Goal: Task Accomplishment & Management: Complete application form

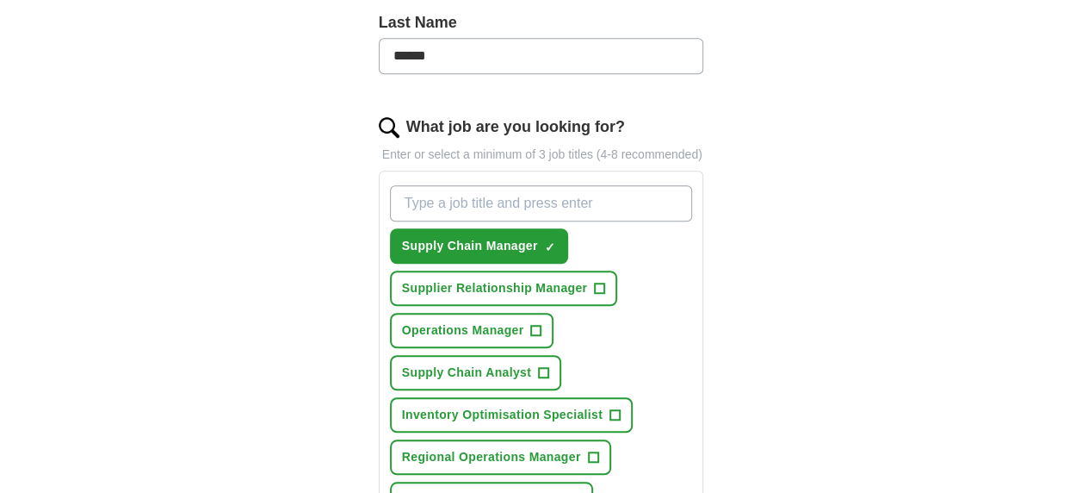
scroll to position [487, 0]
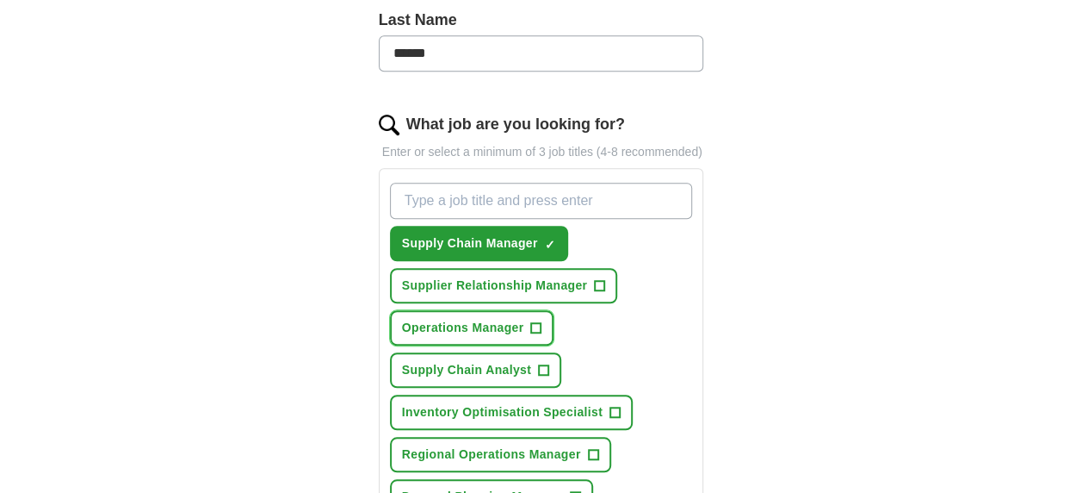
click at [477, 328] on span "Operations Manager" at bounding box center [463, 328] width 122 height 18
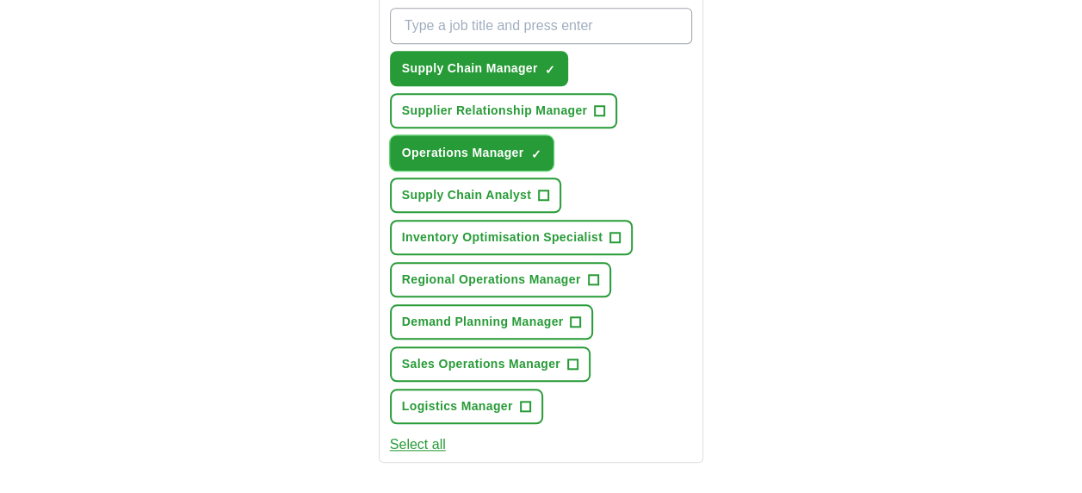
scroll to position [662, 0]
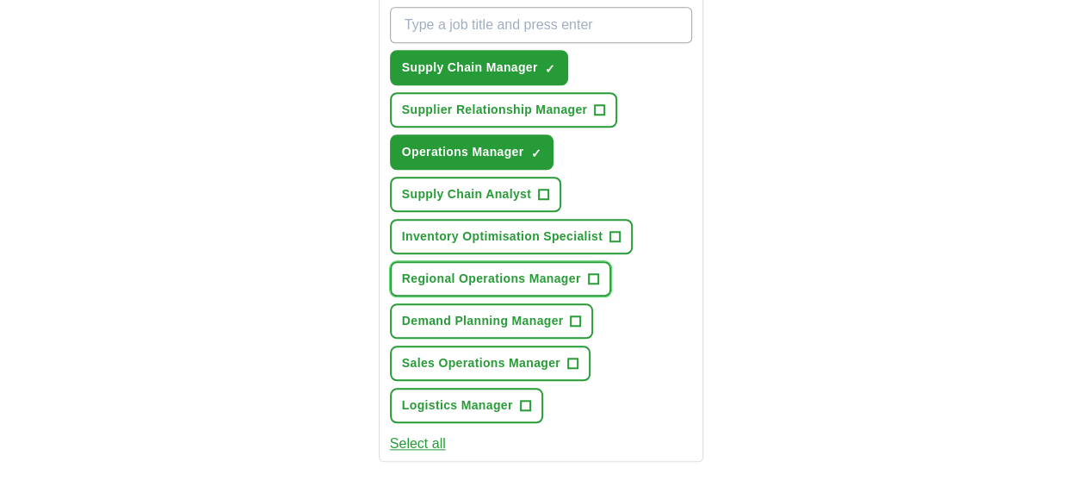
click at [591, 272] on span "+" at bounding box center [593, 279] width 10 height 14
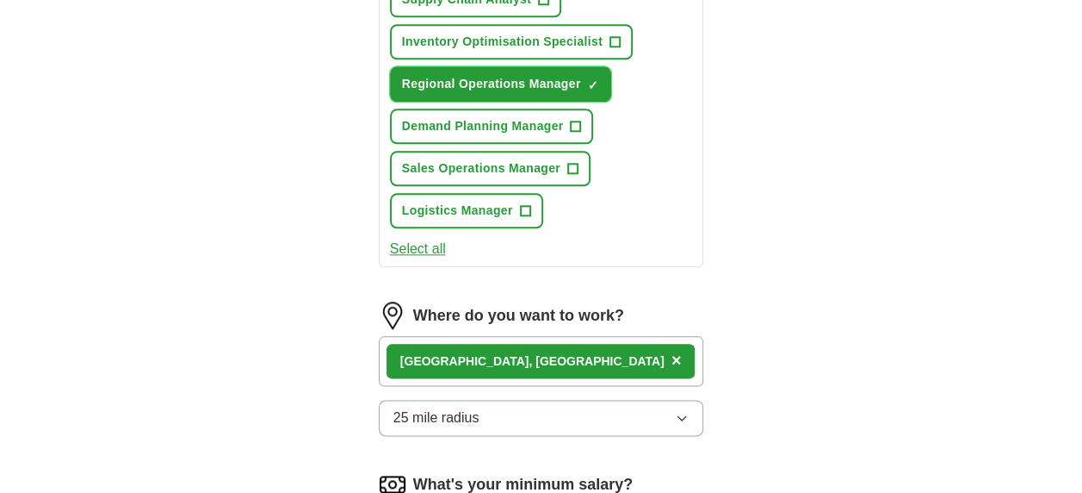
scroll to position [915, 0]
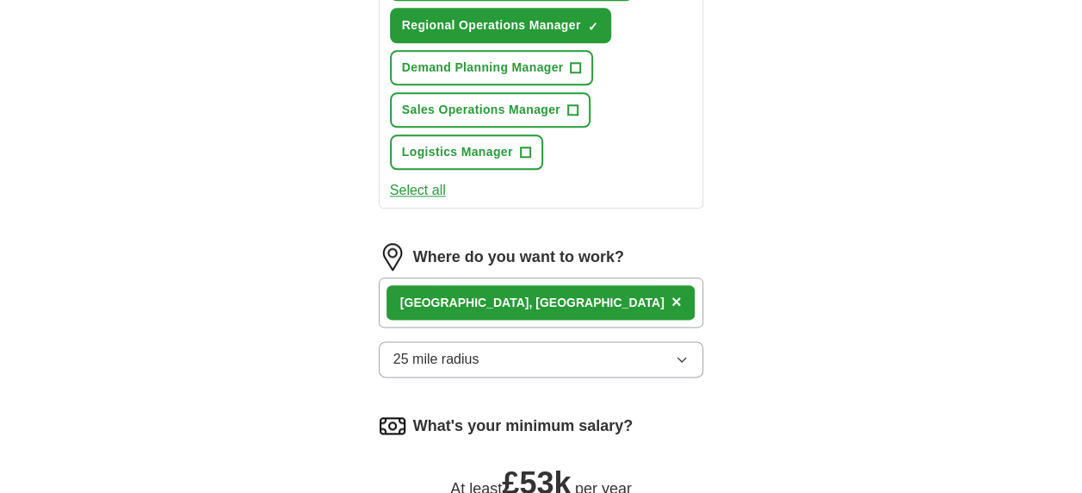
click at [592, 296] on div "[GEOGRAPHIC_DATA], [GEOGRAPHIC_DATA] ×" at bounding box center [542, 302] width 326 height 50
click at [525, 361] on button "25 mile radius" at bounding box center [542, 359] width 326 height 36
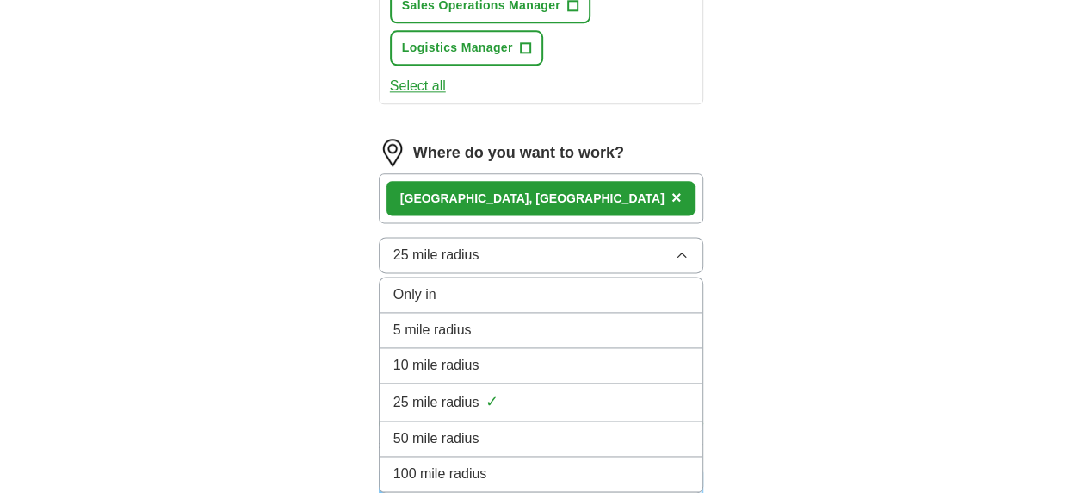
scroll to position [1049, 0]
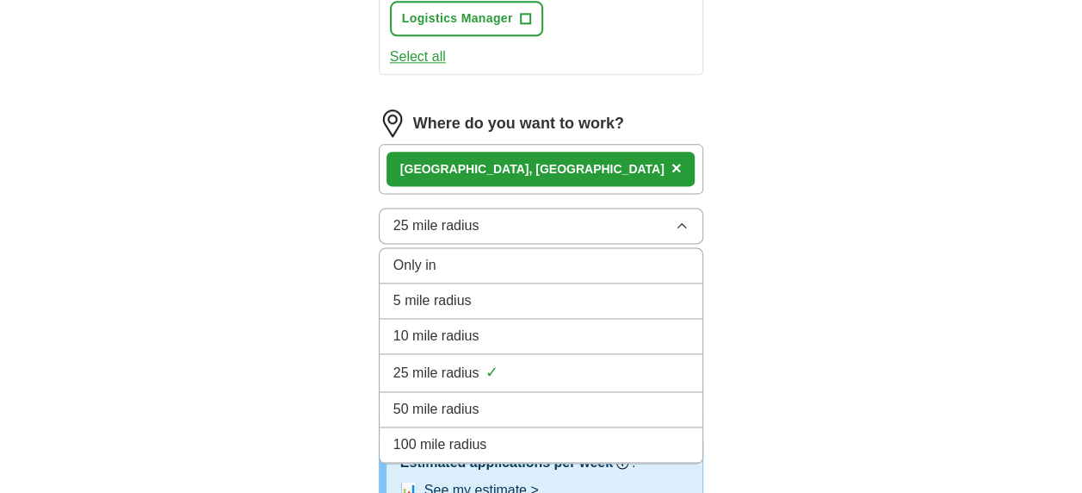
click at [443, 412] on span "50 mile radius" at bounding box center [437, 409] width 86 height 21
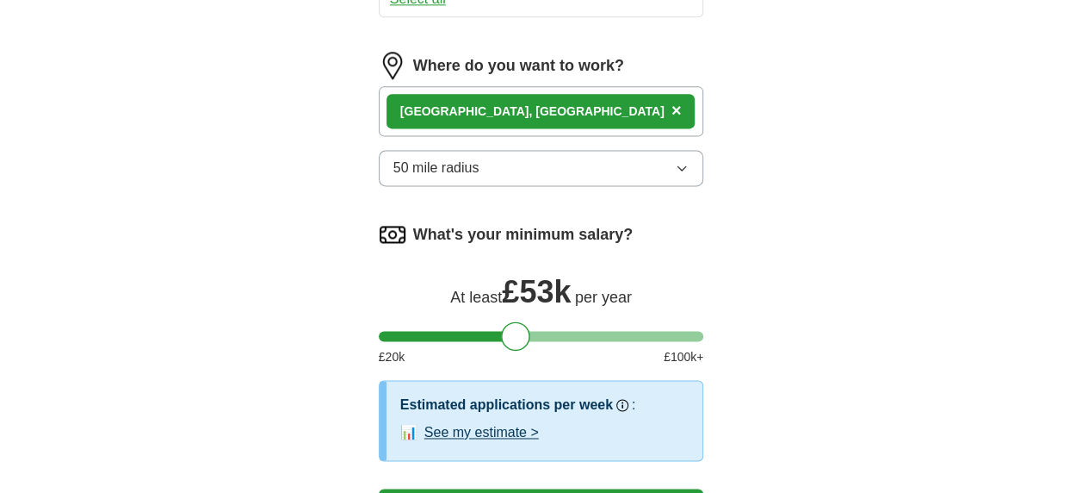
scroll to position [1189, 0]
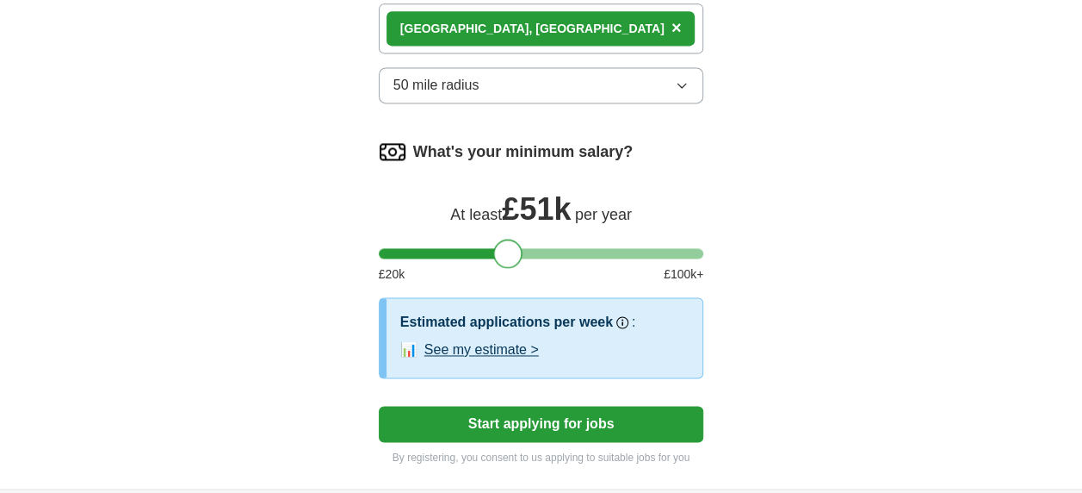
click at [508, 249] on div at bounding box center [507, 253] width 29 height 29
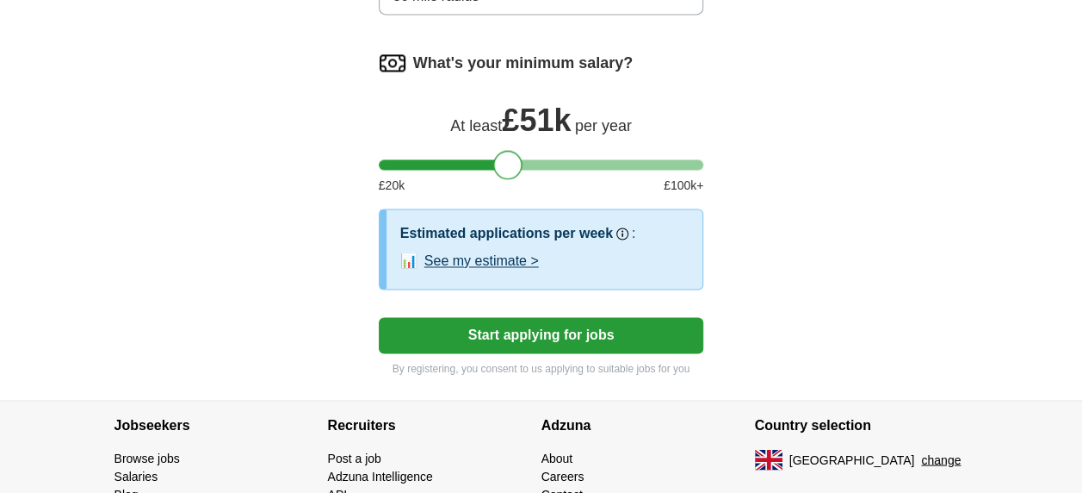
click at [568, 328] on button "Start applying for jobs" at bounding box center [542, 335] width 326 height 36
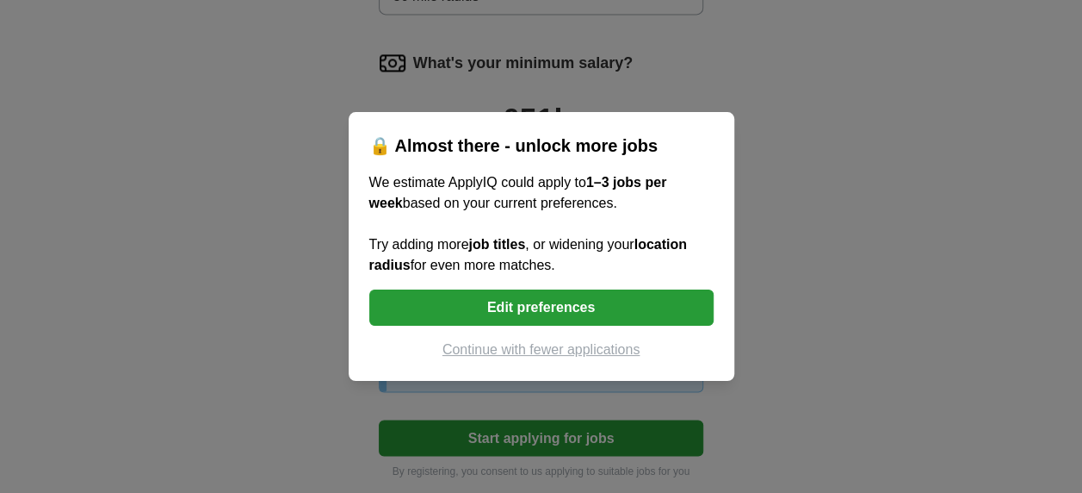
click at [537, 311] on button "Edit preferences" at bounding box center [541, 307] width 344 height 36
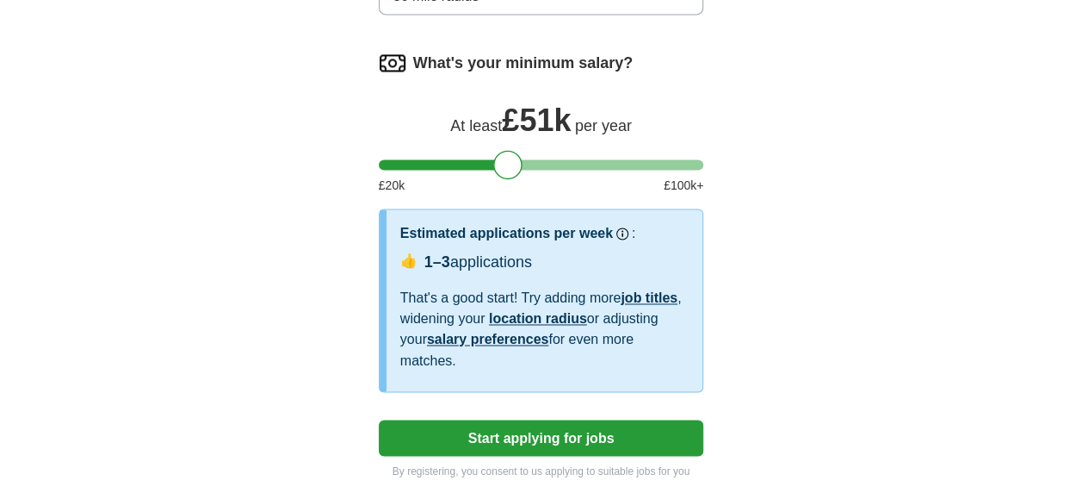
click at [643, 291] on link "job titles" at bounding box center [649, 297] width 57 height 15
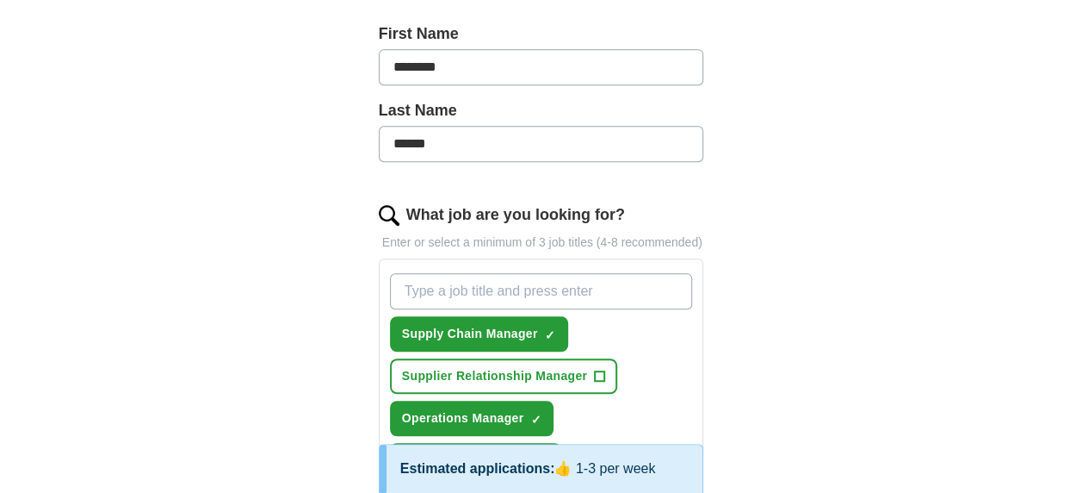
scroll to position [307, 0]
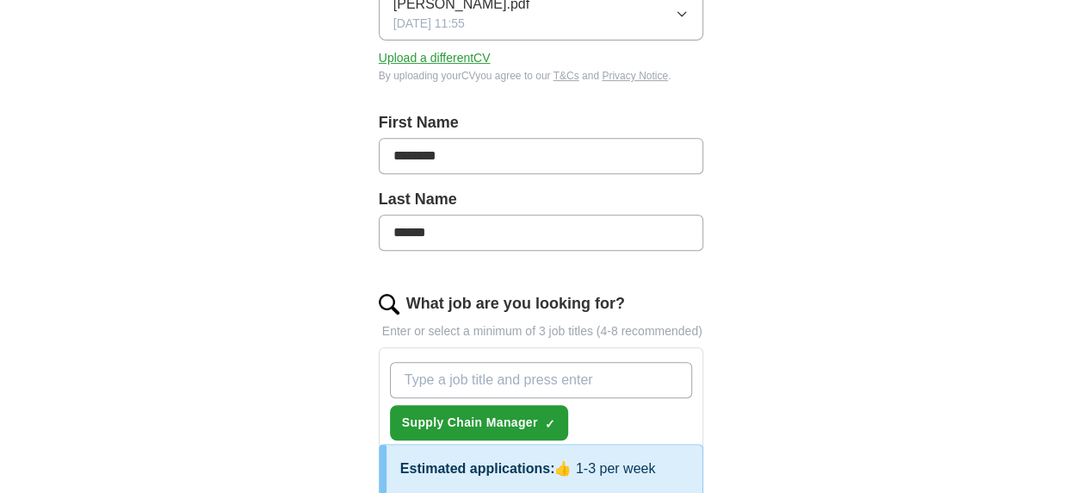
click at [469, 375] on input "What job are you looking for?" at bounding box center [541, 380] width 303 height 36
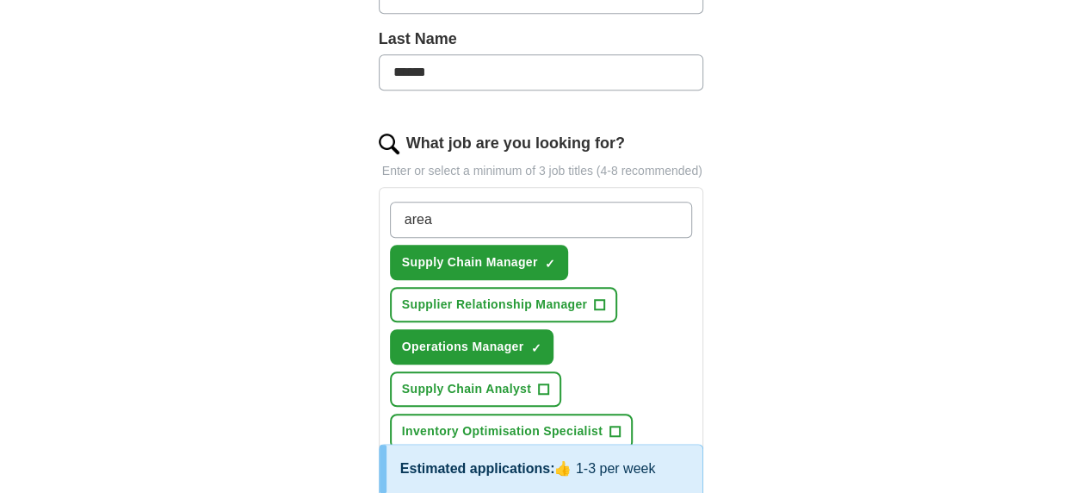
scroll to position [468, 0]
type input "area manager"
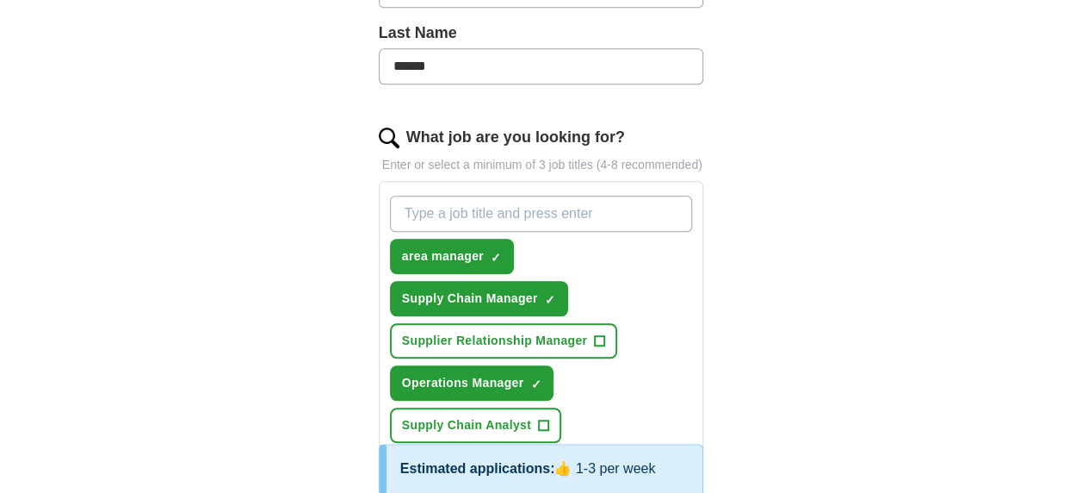
scroll to position [478, 0]
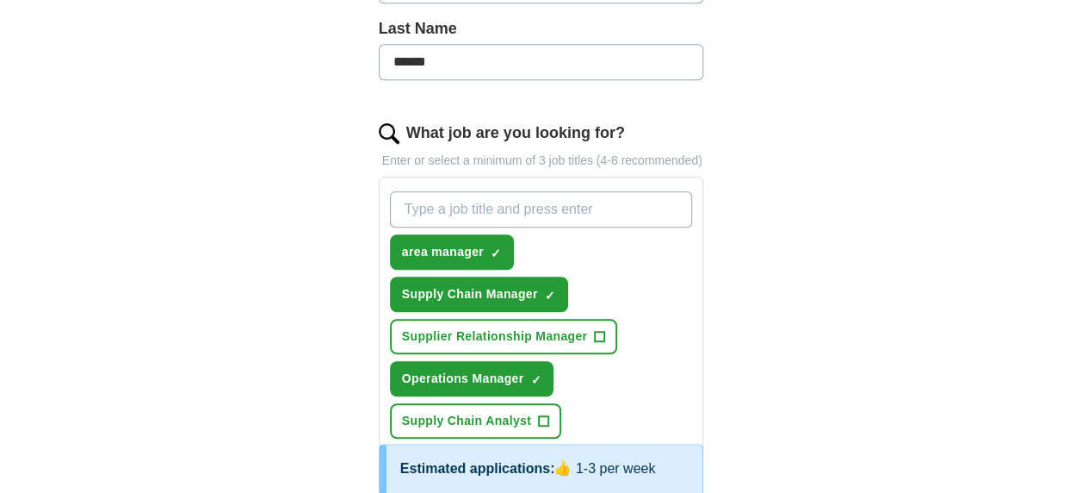
click at [481, 203] on input "What job are you looking for?" at bounding box center [541, 209] width 303 height 36
type input "supply chain"
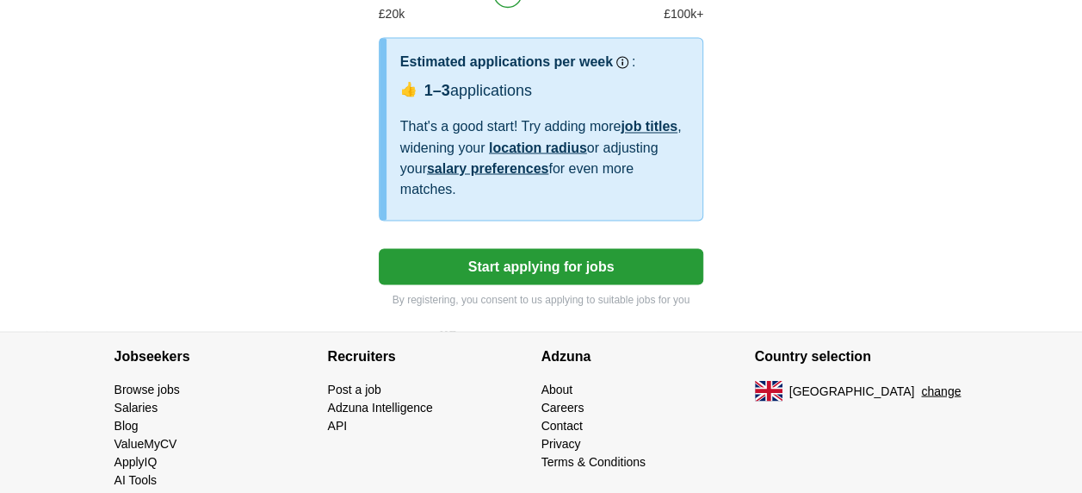
scroll to position [1492, 0]
click at [561, 272] on button "Start applying for jobs" at bounding box center [542, 265] width 326 height 36
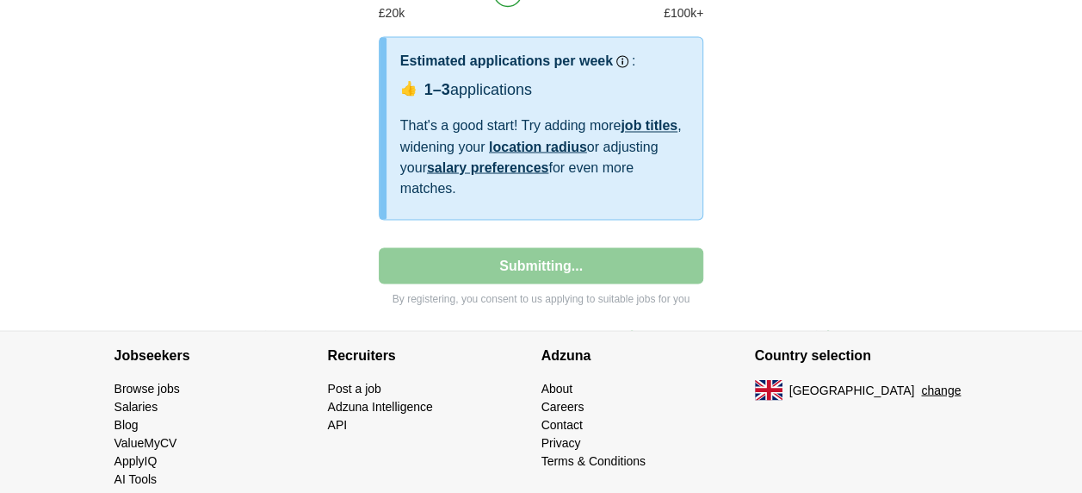
select select "**"
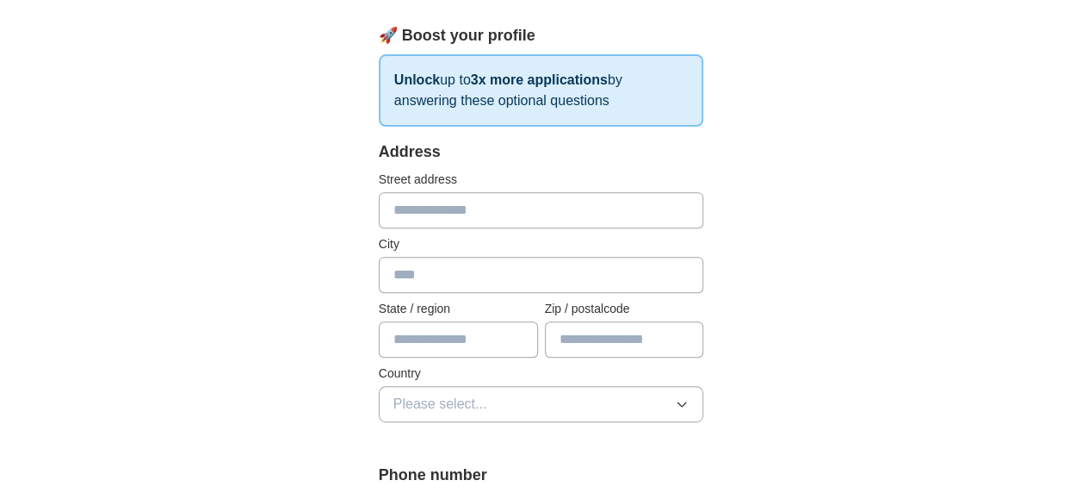
scroll to position [254, 0]
click at [477, 208] on input "text" at bounding box center [542, 211] width 326 height 36
type input "**********"
type input "*******"
type input "**********"
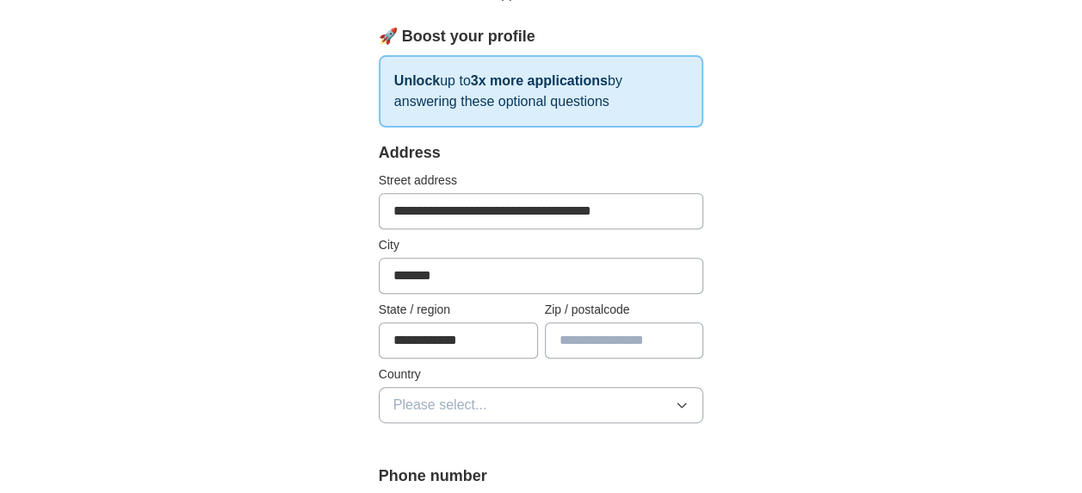
type input "*******"
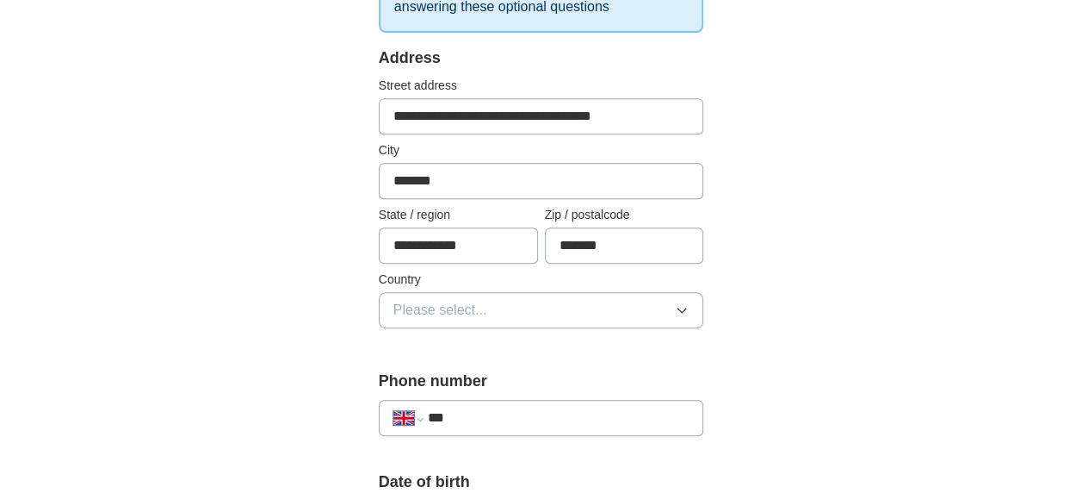
scroll to position [352, 0]
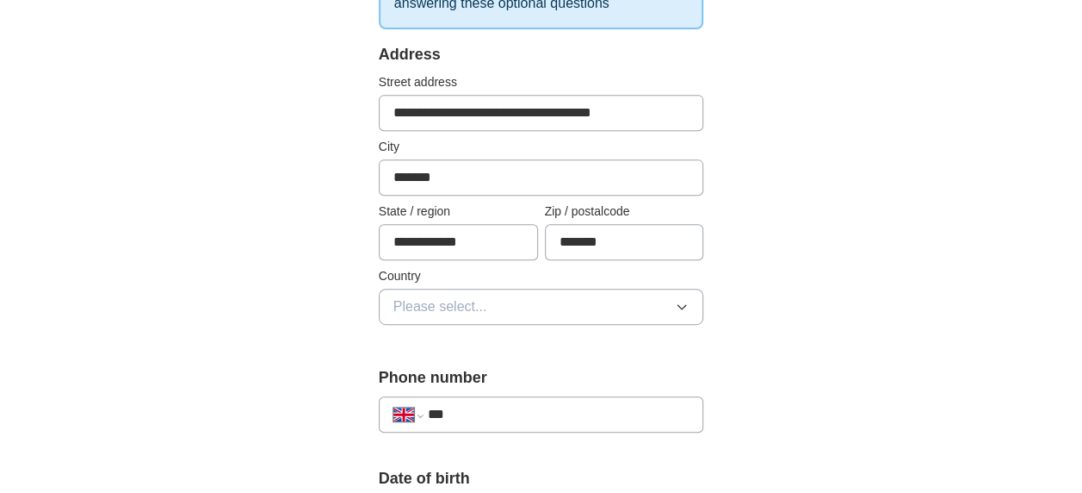
click at [468, 293] on button "Please select..." at bounding box center [542, 306] width 326 height 36
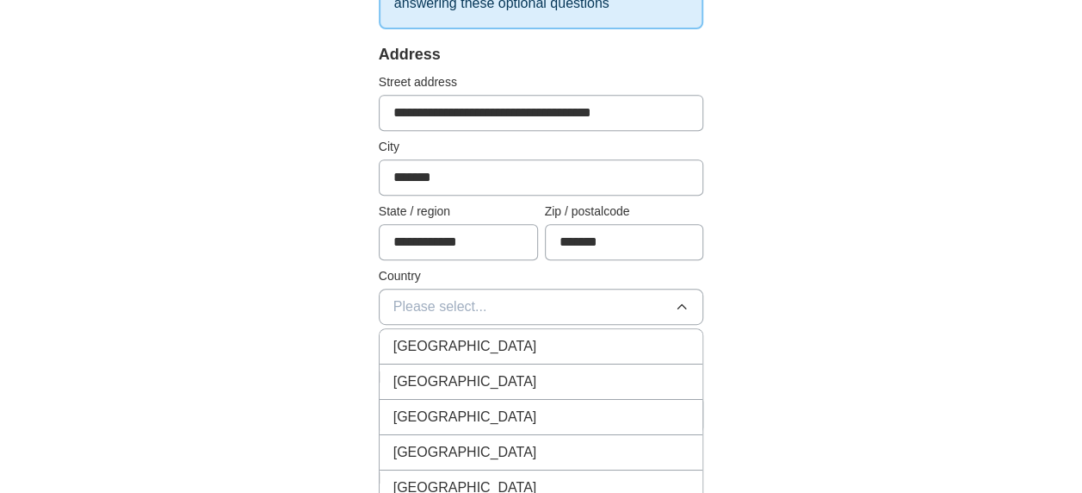
click at [468, 332] on li "[GEOGRAPHIC_DATA]" at bounding box center [542, 346] width 324 height 35
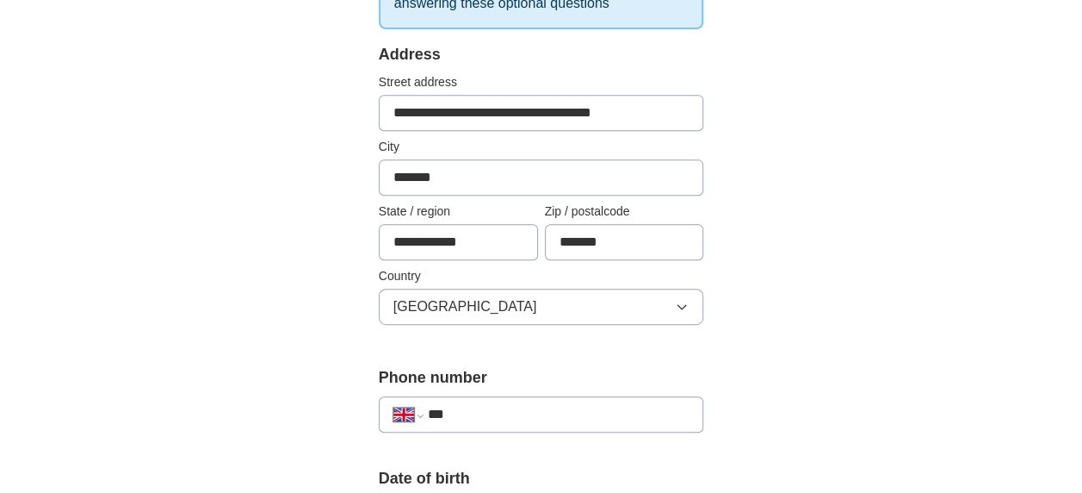
click at [470, 406] on input "***" at bounding box center [559, 414] width 262 height 21
type input "**********"
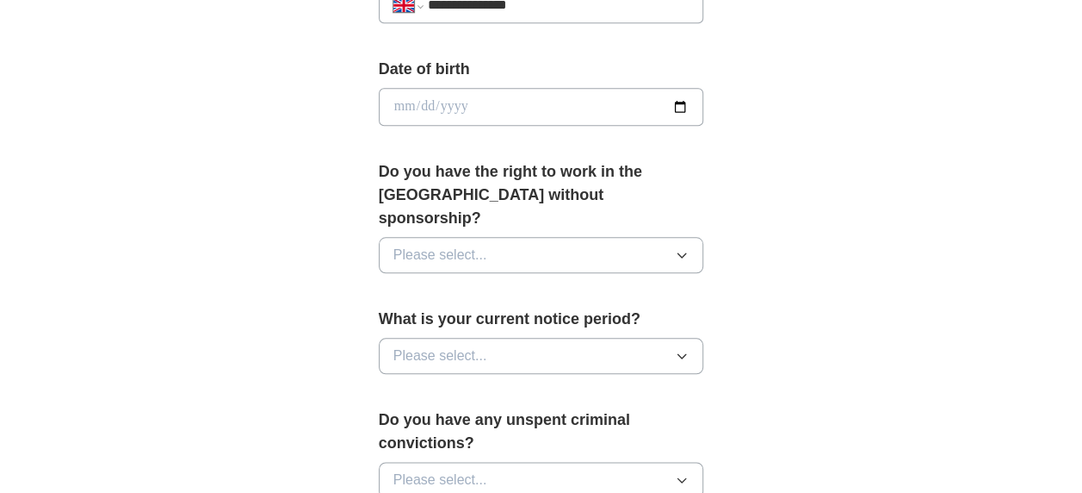
scroll to position [762, 0]
click at [432, 100] on input "date" at bounding box center [542, 106] width 326 height 38
click at [679, 98] on input "date" at bounding box center [542, 106] width 326 height 38
type input "**********"
click at [477, 244] on span "Please select..." at bounding box center [441, 254] width 94 height 21
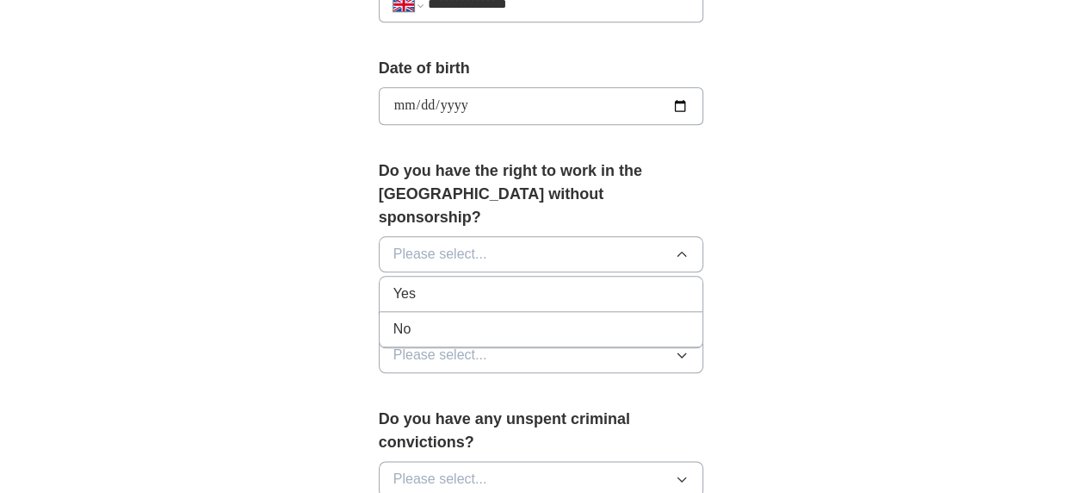
click at [428, 283] on div "Yes" at bounding box center [542, 293] width 296 height 21
click at [440, 344] on span "Please select..." at bounding box center [441, 354] width 94 height 21
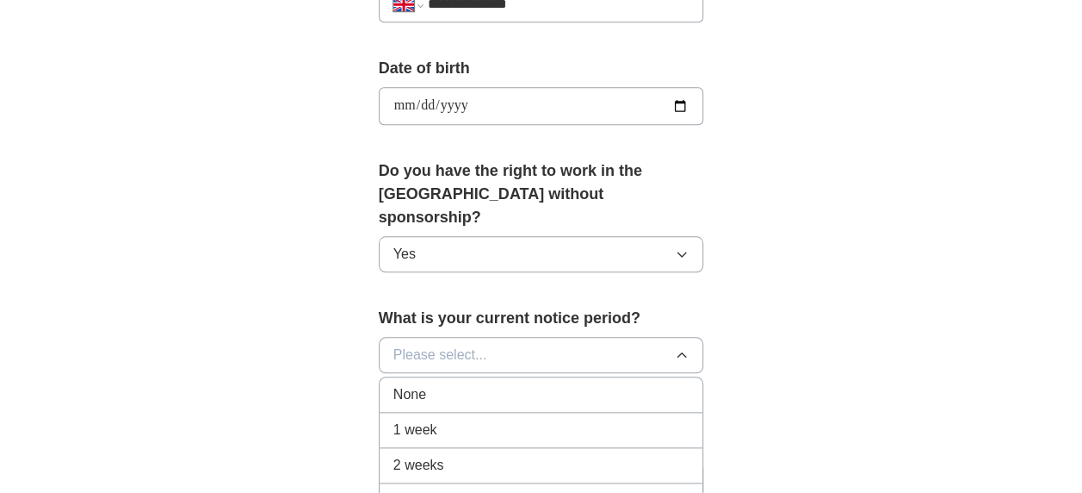
click at [430, 419] on span "1 week" at bounding box center [416, 429] width 44 height 21
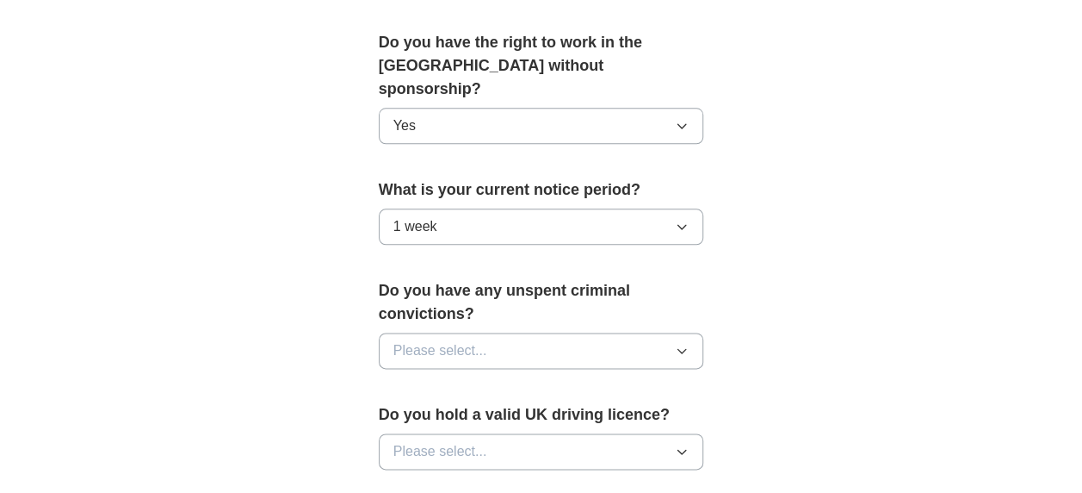
scroll to position [891, 0]
click at [439, 332] on button "Please select..." at bounding box center [542, 350] width 326 height 36
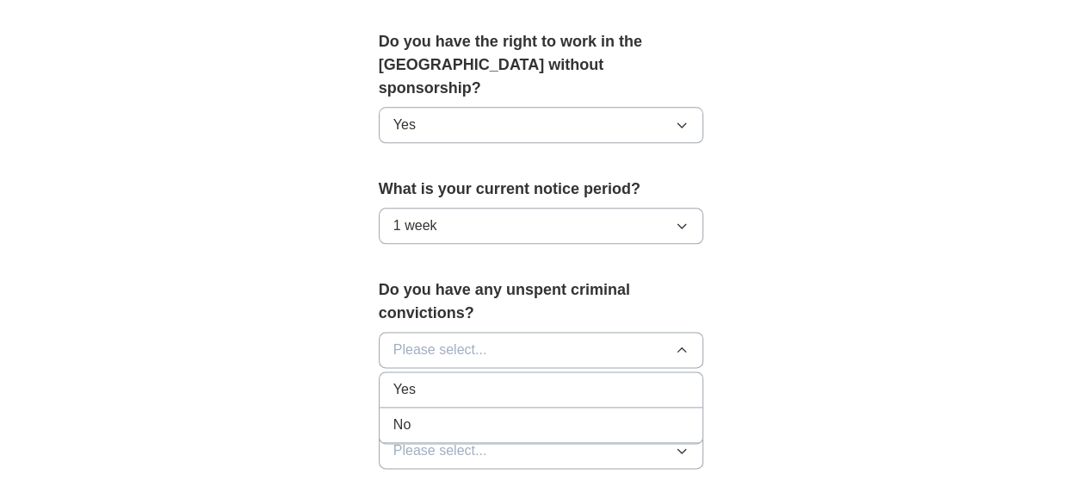
click at [424, 414] on div "No" at bounding box center [542, 424] width 296 height 21
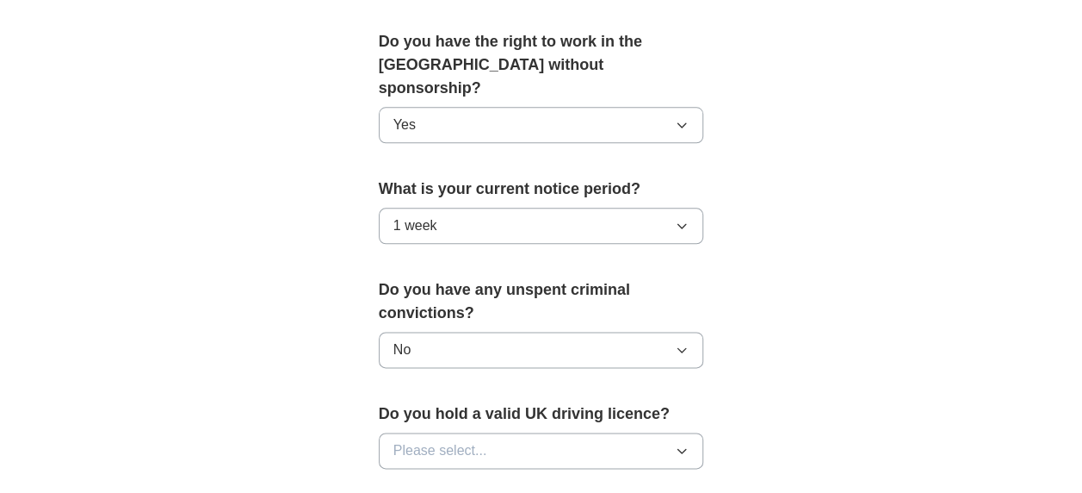
click at [436, 440] on span "Please select..." at bounding box center [441, 450] width 94 height 21
click at [420, 480] on div "Yes" at bounding box center [542, 490] width 296 height 21
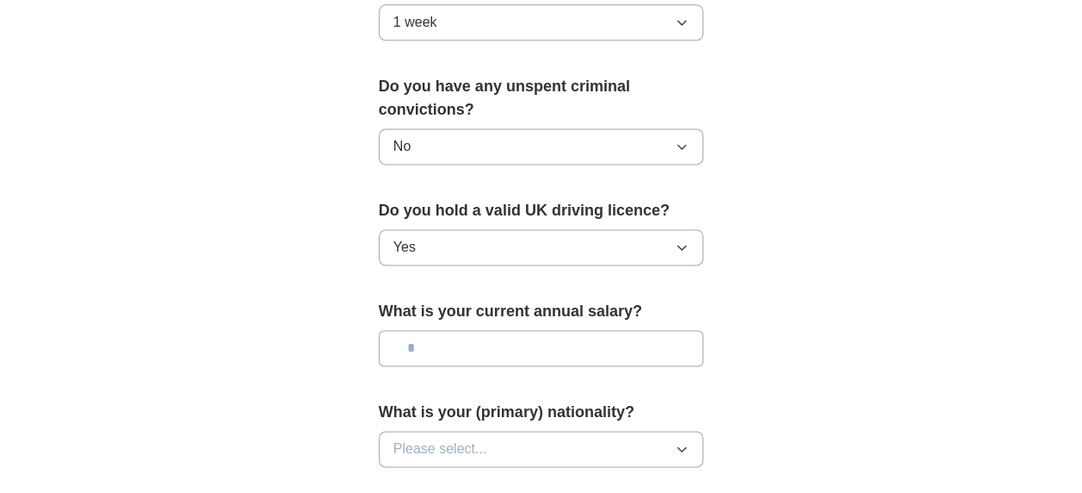
scroll to position [1096, 0]
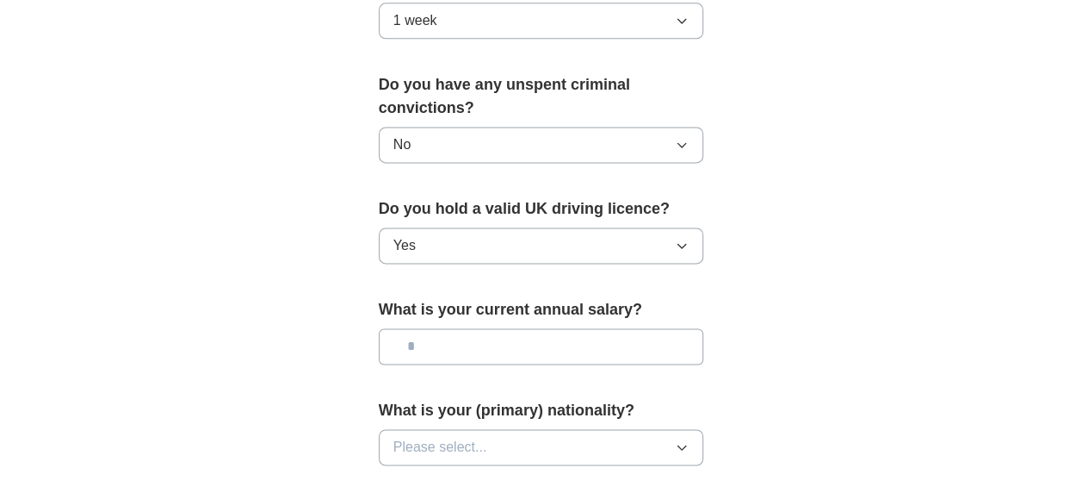
click at [443, 328] on input "text" at bounding box center [542, 346] width 326 height 36
type input "*******"
click at [450, 437] on span "Please select..." at bounding box center [441, 447] width 94 height 21
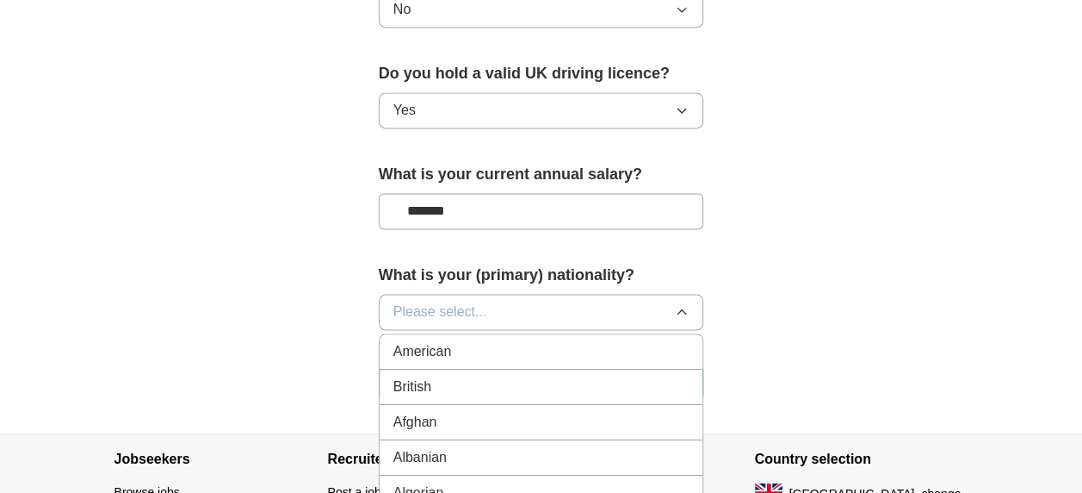
scroll to position [1232, 0]
click at [419, 301] on span "Please select..." at bounding box center [441, 311] width 94 height 21
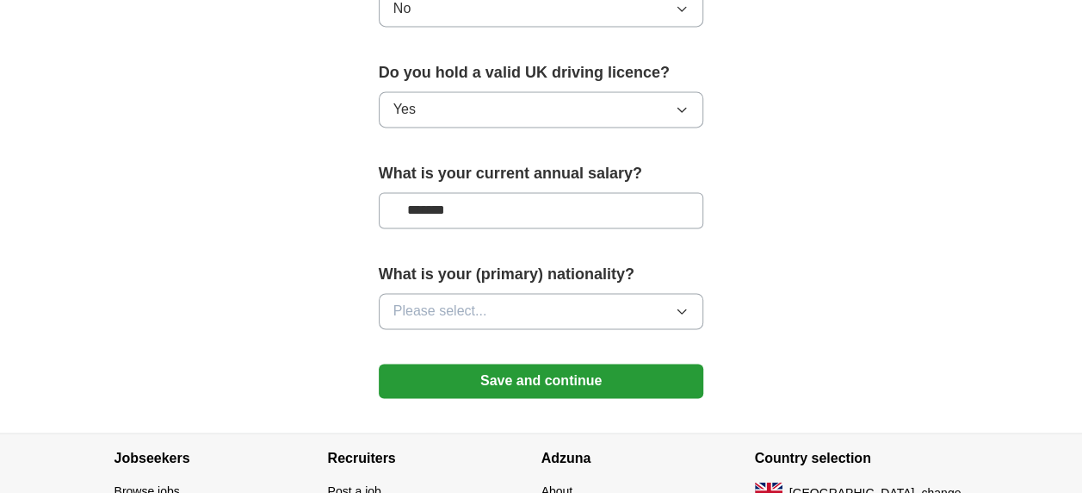
click at [419, 301] on span "Please select..." at bounding box center [441, 311] width 94 height 21
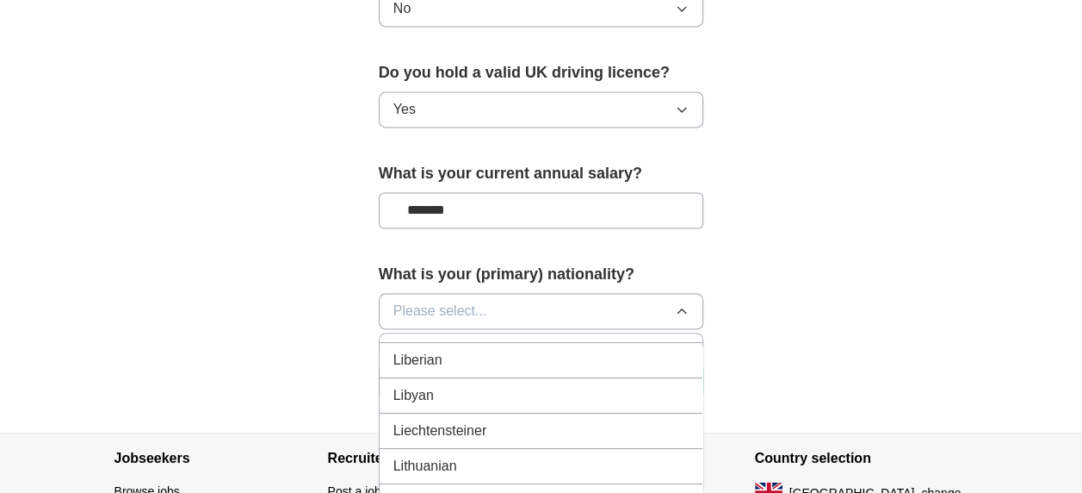
scroll to position [3494, 0]
click at [410, 447] on span "Lithuanian" at bounding box center [426, 457] width 64 height 21
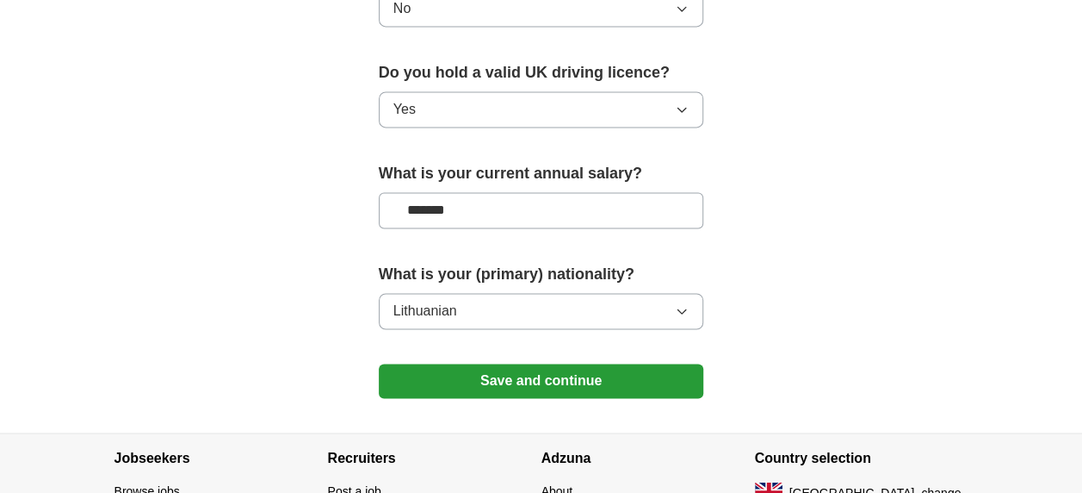
click at [522, 363] on button "Save and continue" at bounding box center [542, 380] width 326 height 34
